Goal: Information Seeking & Learning: Check status

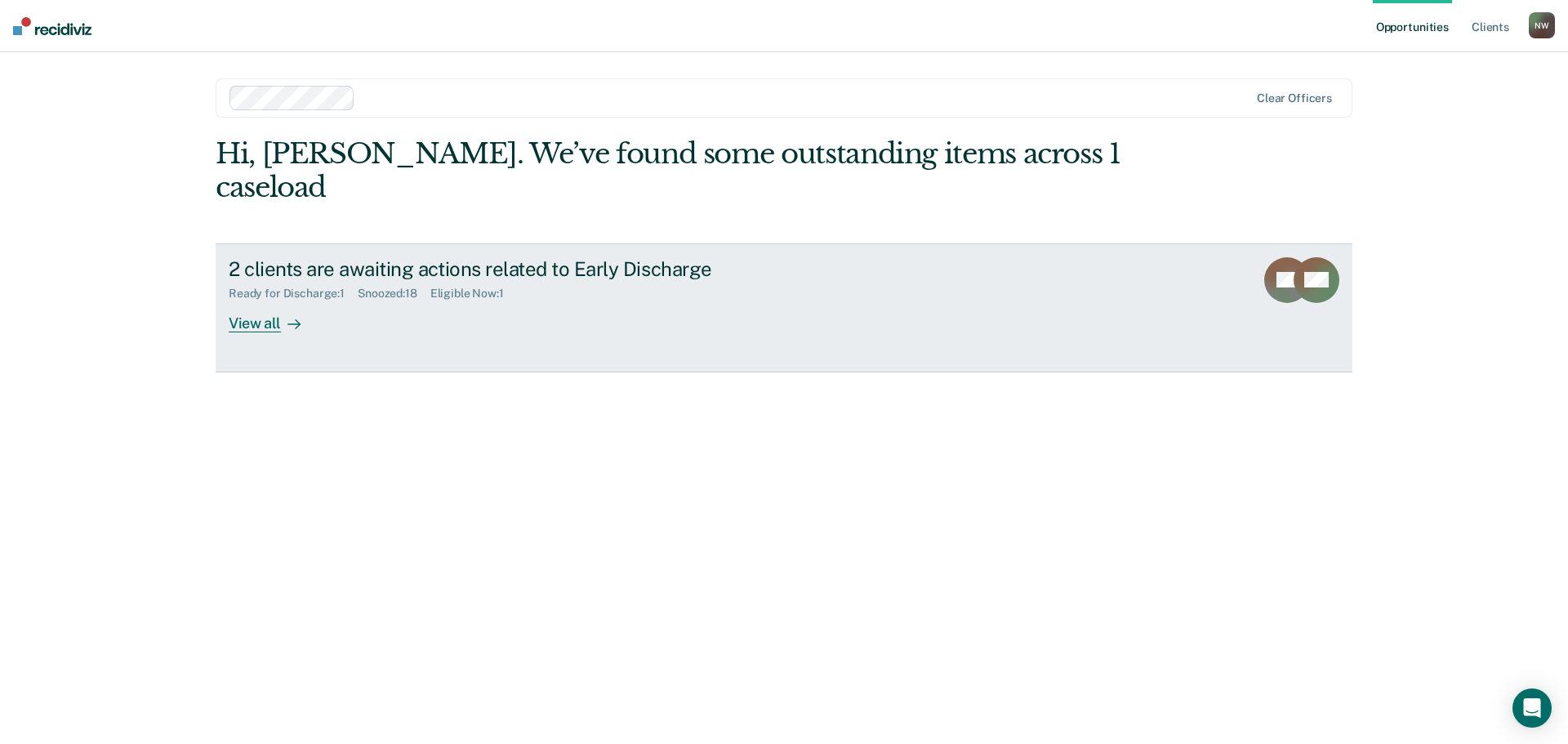
click at [263, 301] on div "View all" at bounding box center [275, 316] width 92 height 31
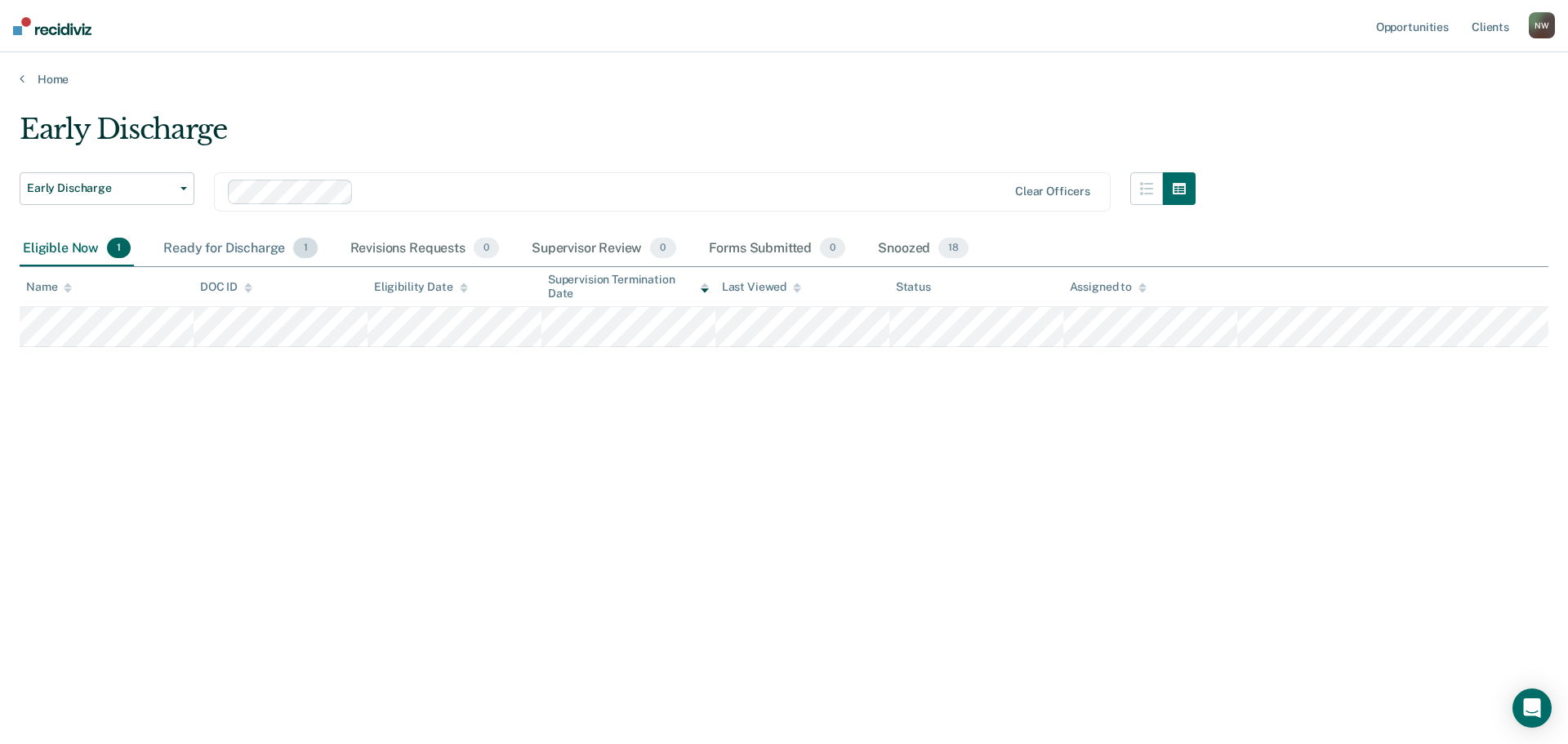
click at [213, 246] on div "Ready for Discharge 1" at bounding box center [240, 249] width 160 height 36
click at [86, 247] on div "Eligible Now 1" at bounding box center [76, 249] width 115 height 36
click at [908, 247] on div "Snoozed 18" at bounding box center [923, 249] width 97 height 36
